Goal: Information Seeking & Learning: Learn about a topic

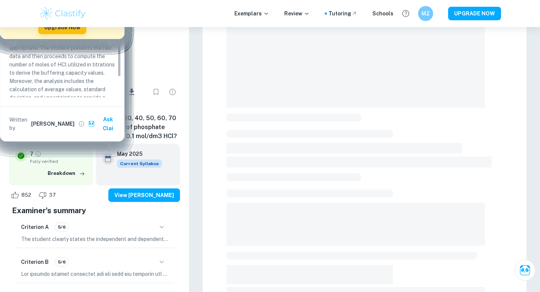
scroll to position [69, 0]
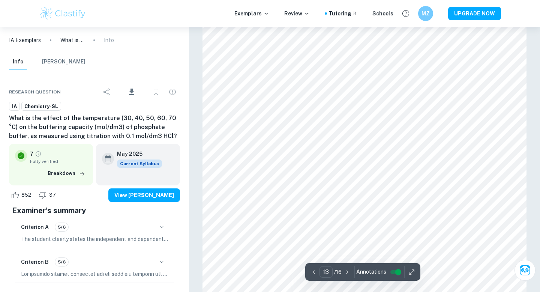
scroll to position [5696, 0]
type input "12"
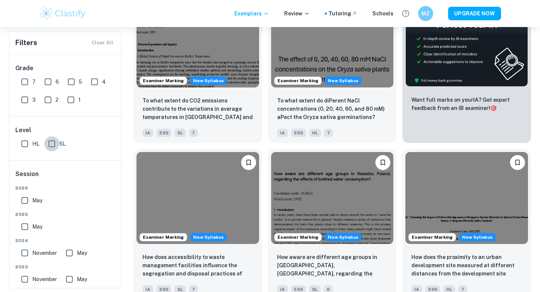
click at [49, 141] on input "SL" at bounding box center [51, 143] width 15 height 15
checkbox input "true"
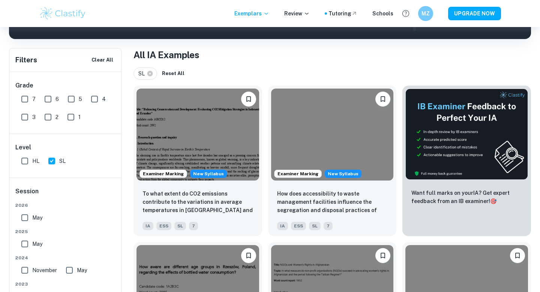
scroll to position [125, 0]
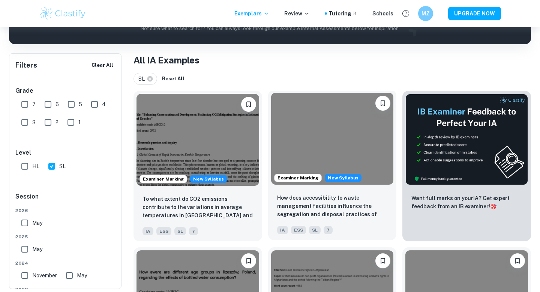
click at [283, 191] on div "How does accessibility to waste management facilities influence the segregation…" at bounding box center [332, 214] width 129 height 53
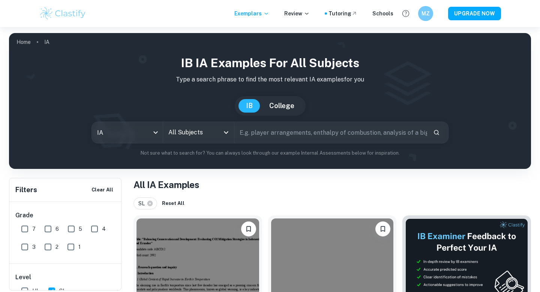
click at [191, 139] on input "All Subjects" at bounding box center [193, 132] width 53 height 14
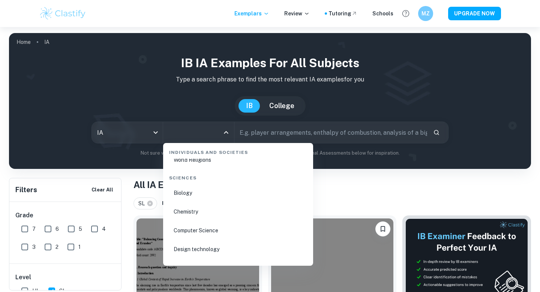
scroll to position [1166, 0]
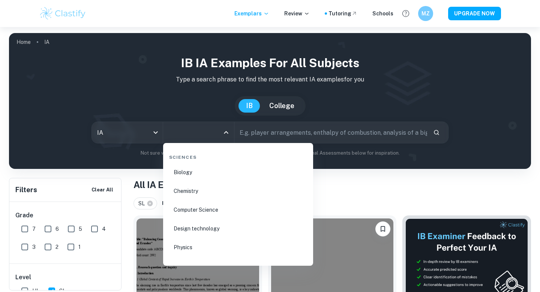
click at [210, 188] on li "Chemistry" at bounding box center [238, 190] width 144 height 17
type input "Chemistry"
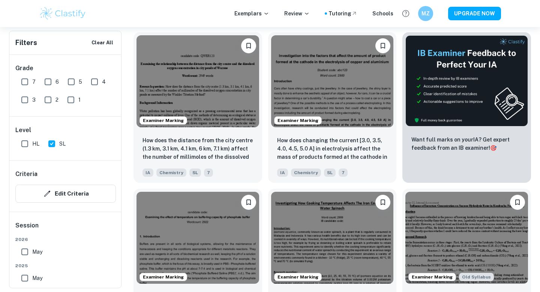
scroll to position [245, 0]
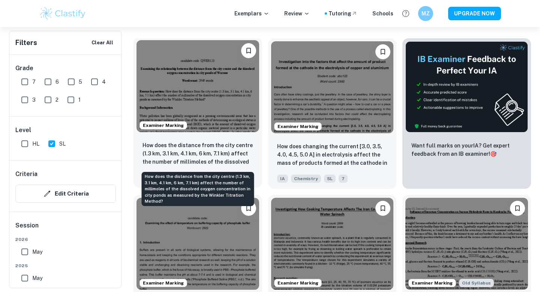
click at [206, 142] on p "How does the distance from the city centre (1.3 km, 3.1 km, 4.1 km, 6 km, 7.1 k…" at bounding box center [198, 154] width 111 height 26
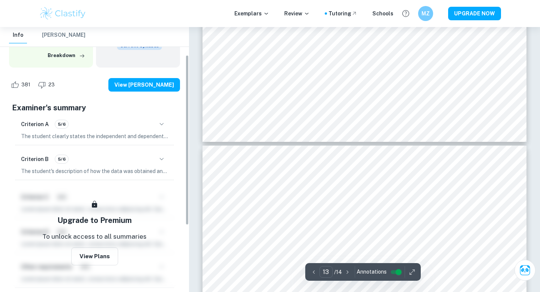
scroll to position [147, 0]
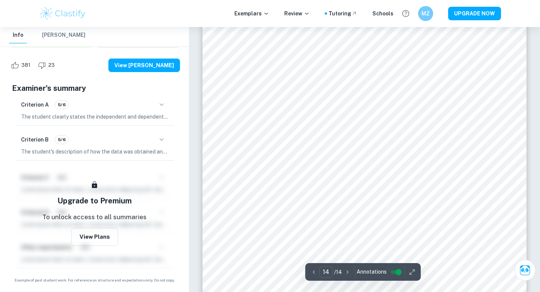
type input "13"
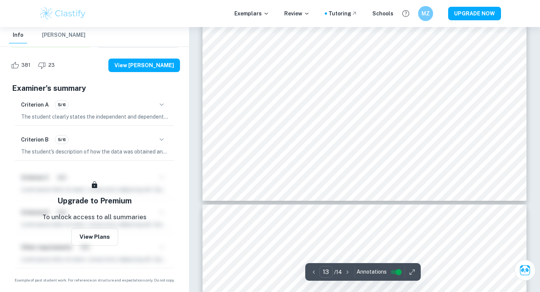
scroll to position [5903, 0]
